Goal: Information Seeking & Learning: Learn about a topic

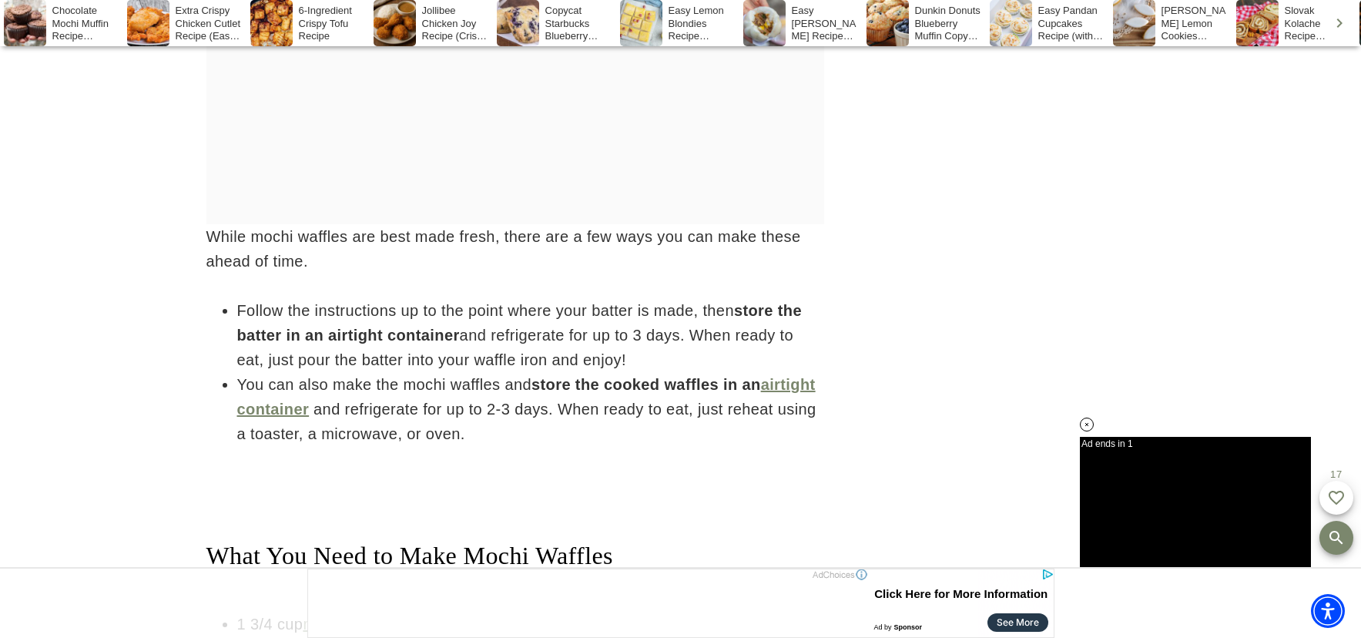
scroll to position [3697, 0]
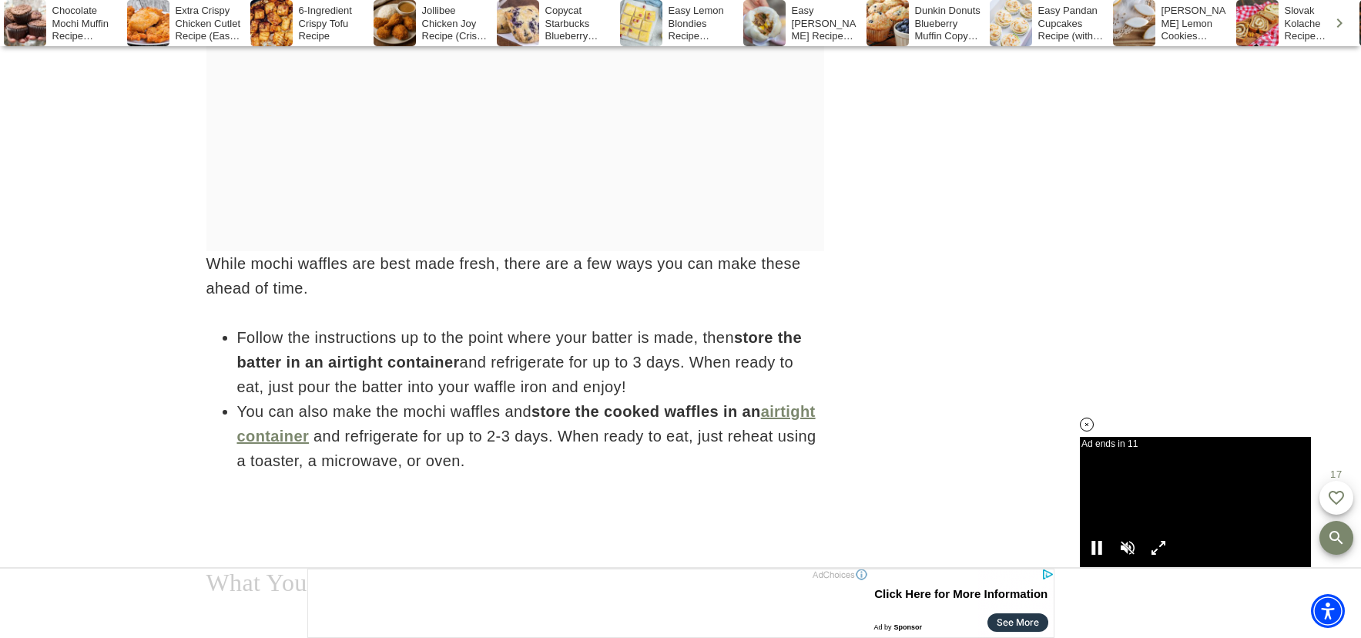
click at [1088, 422] on icon at bounding box center [1087, 424] width 13 height 13
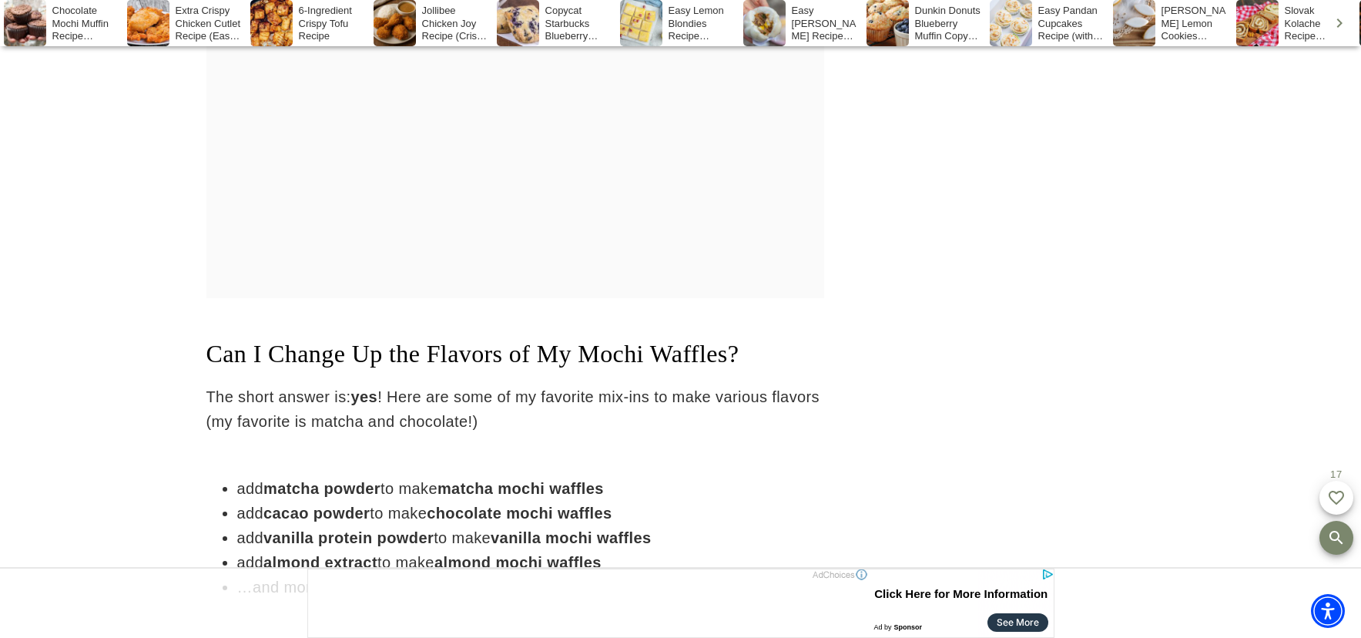
scroll to position [2696, 0]
